Goal: Transaction & Acquisition: Purchase product/service

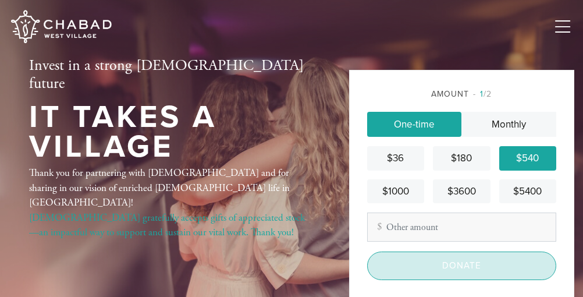
click at [420, 259] on input "Donate" at bounding box center [462, 265] width 190 height 28
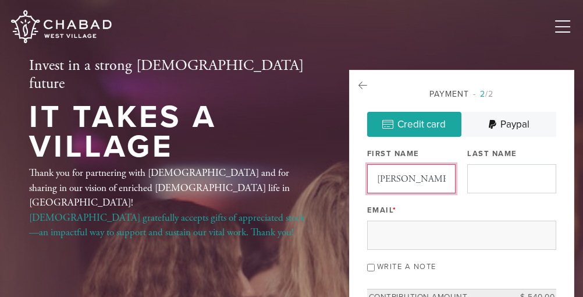
type input "[PERSON_NAME]"
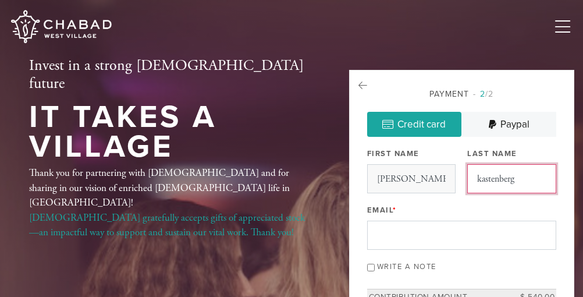
type input "kastenberg"
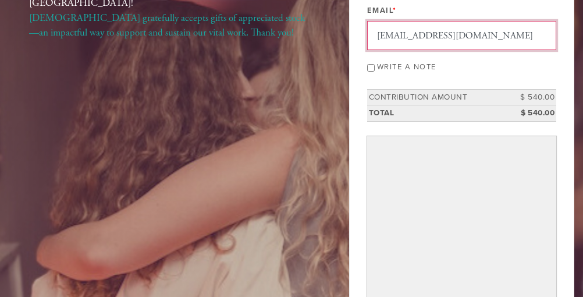
scroll to position [199, 0]
type input "[EMAIL_ADDRESS][DOMAIN_NAME]"
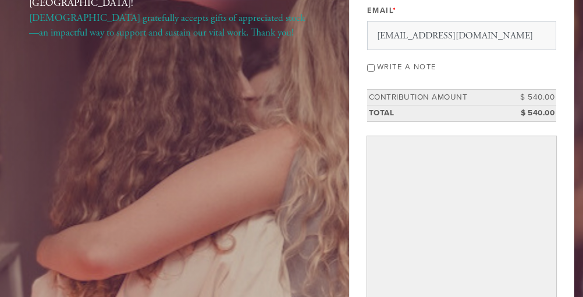
click at [368, 68] on input "Write a note" at bounding box center [371, 68] width 8 height 8
checkbox input "true"
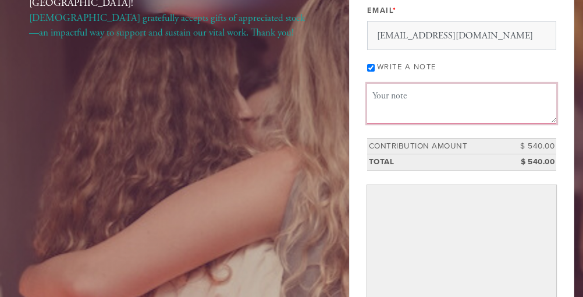
click at [373, 100] on textarea "Message or dedication" at bounding box center [462, 104] width 190 height 40
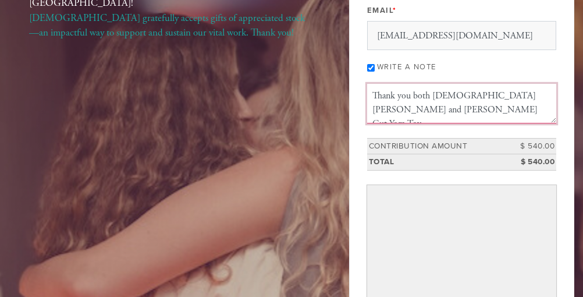
type textarea "Thank you both [DEMOGRAPHIC_DATA][PERSON_NAME] and [PERSON_NAME] Gut Yom Tov"
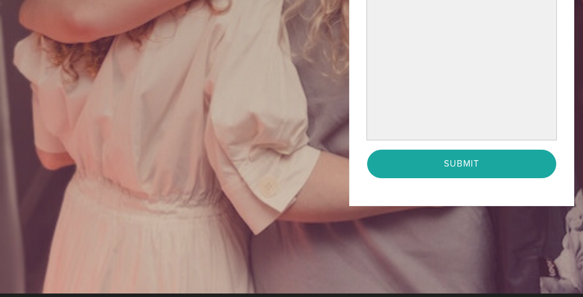
scroll to position [480, 0]
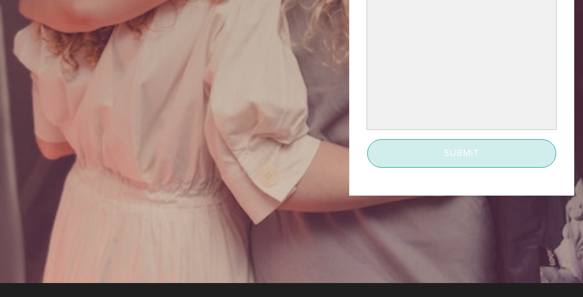
click at [454, 163] on input "Submit" at bounding box center [462, 153] width 190 height 28
